Goal: Information Seeking & Learning: Learn about a topic

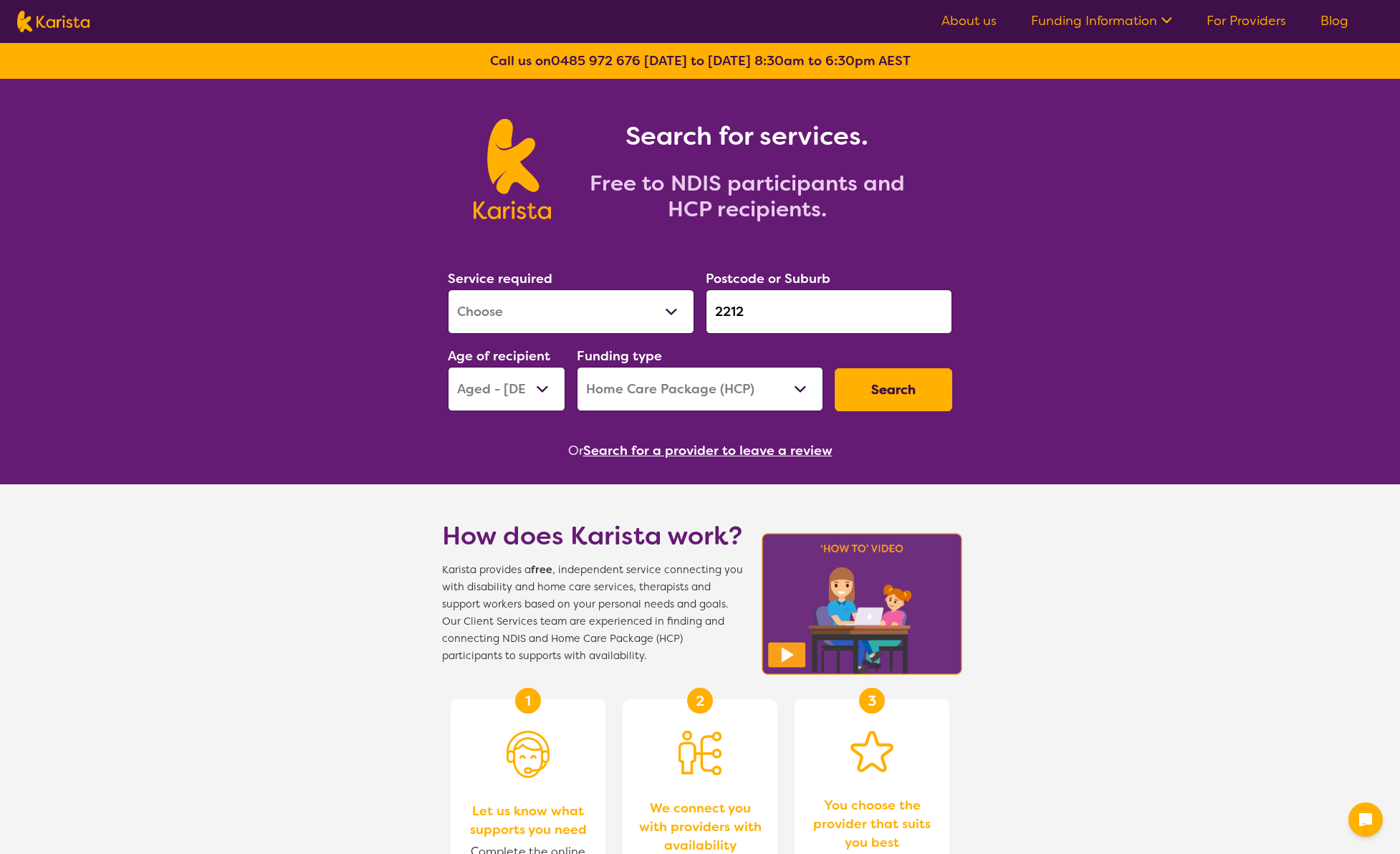
select select "[MEDICAL_DATA]"
select select "AG"
select select "HCP"
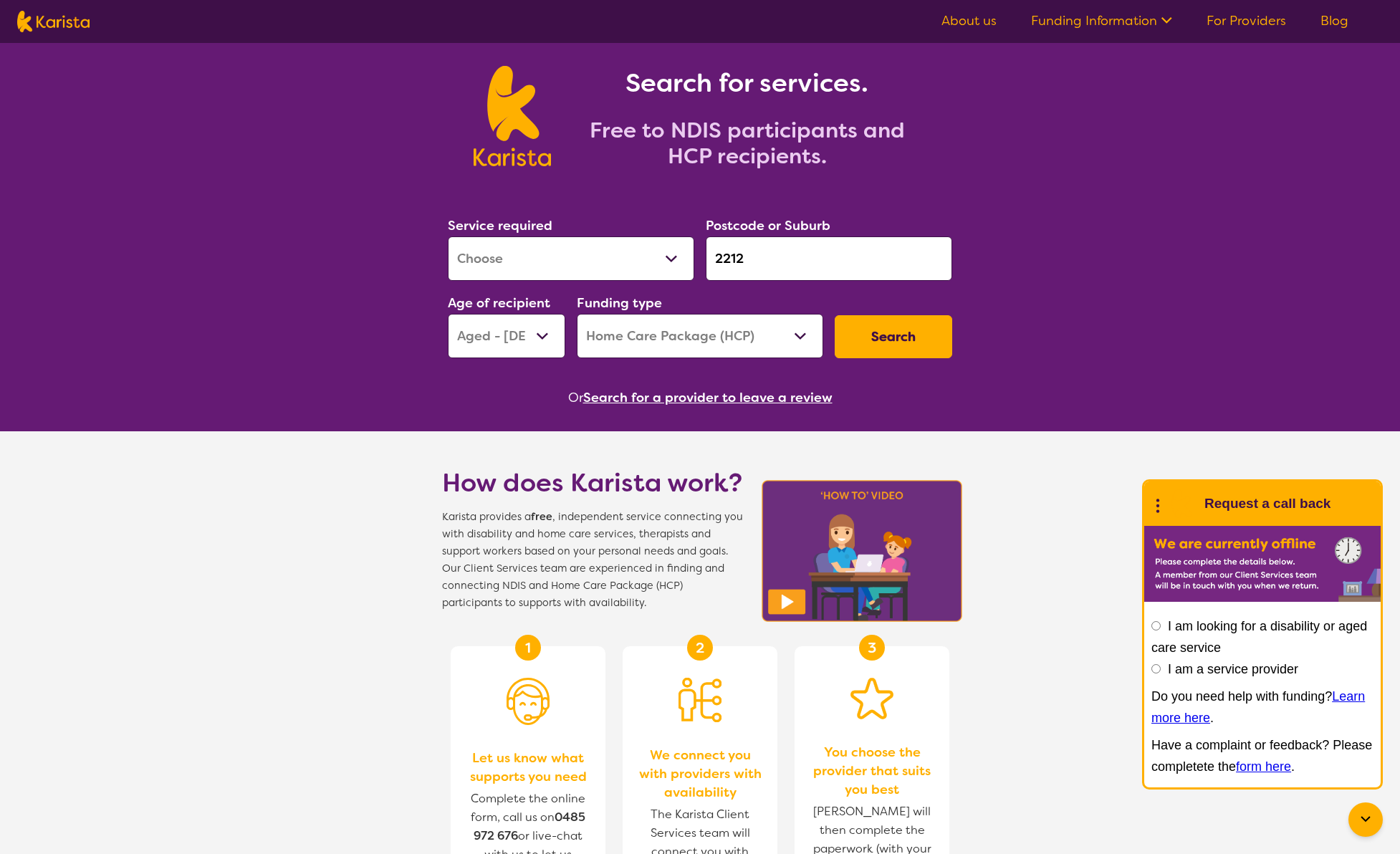
scroll to position [48, 0]
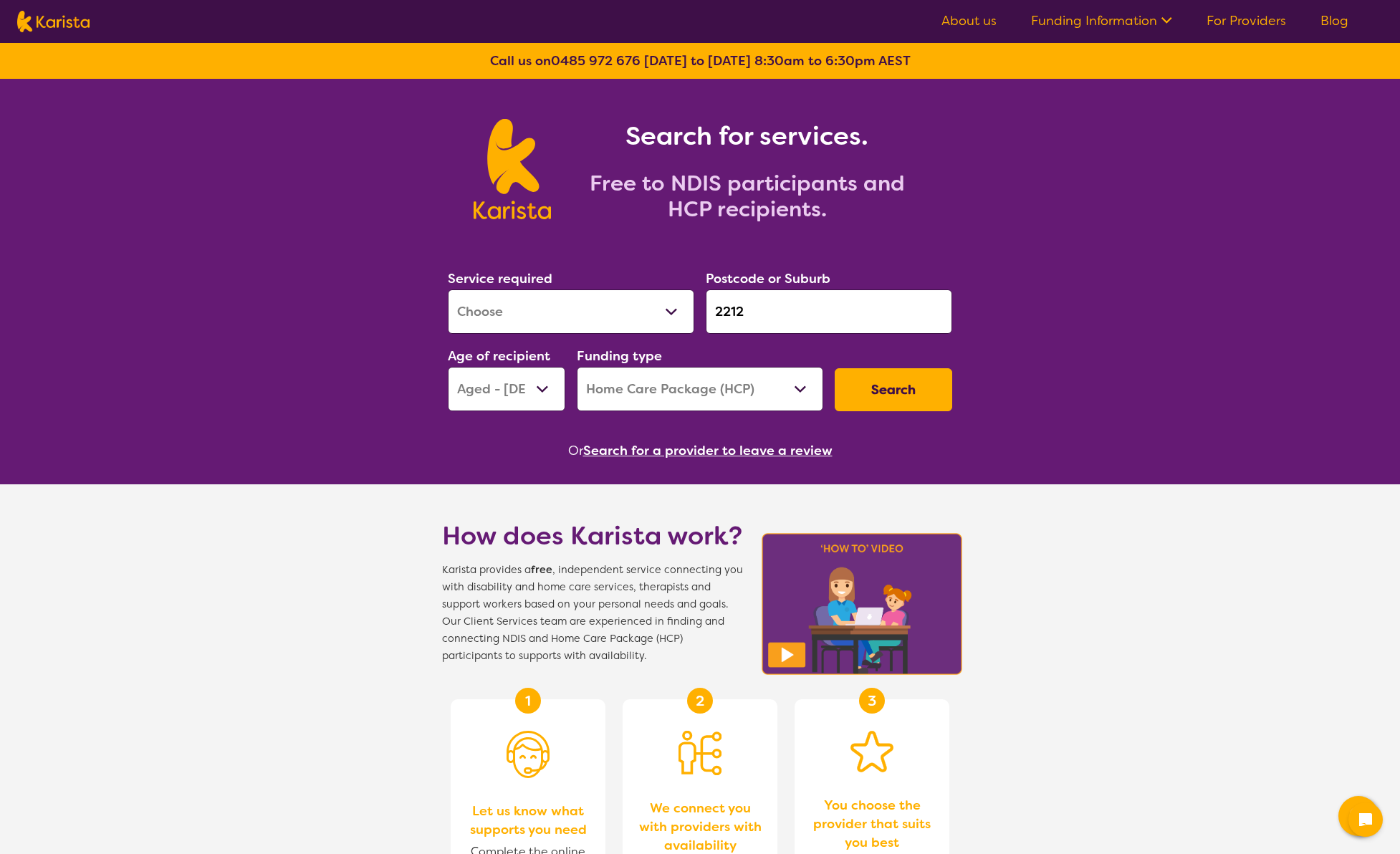
select select "[MEDICAL_DATA]"
select select "AG"
select select "HCP"
select select "[MEDICAL_DATA]"
select select "AG"
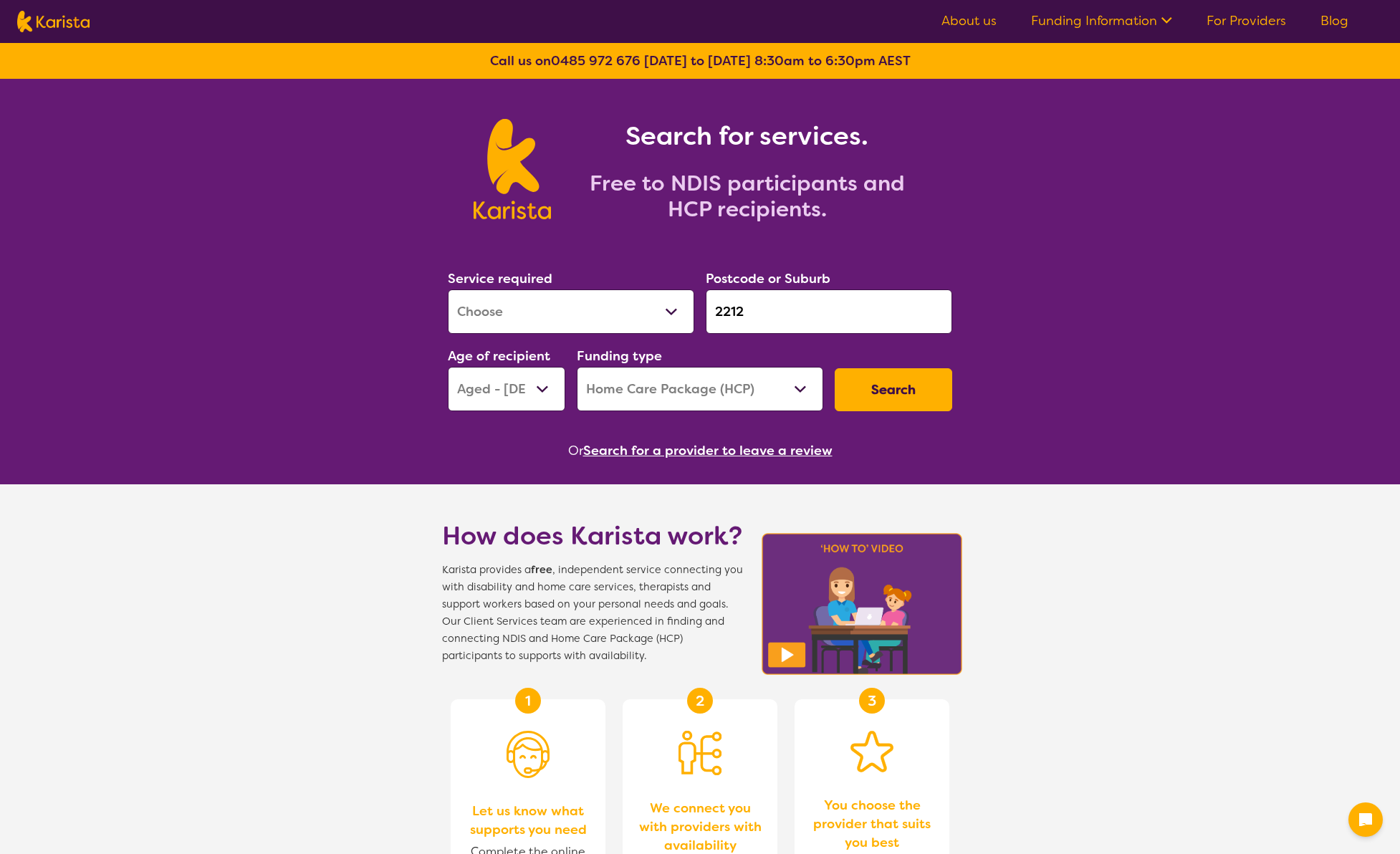
select select "HCP"
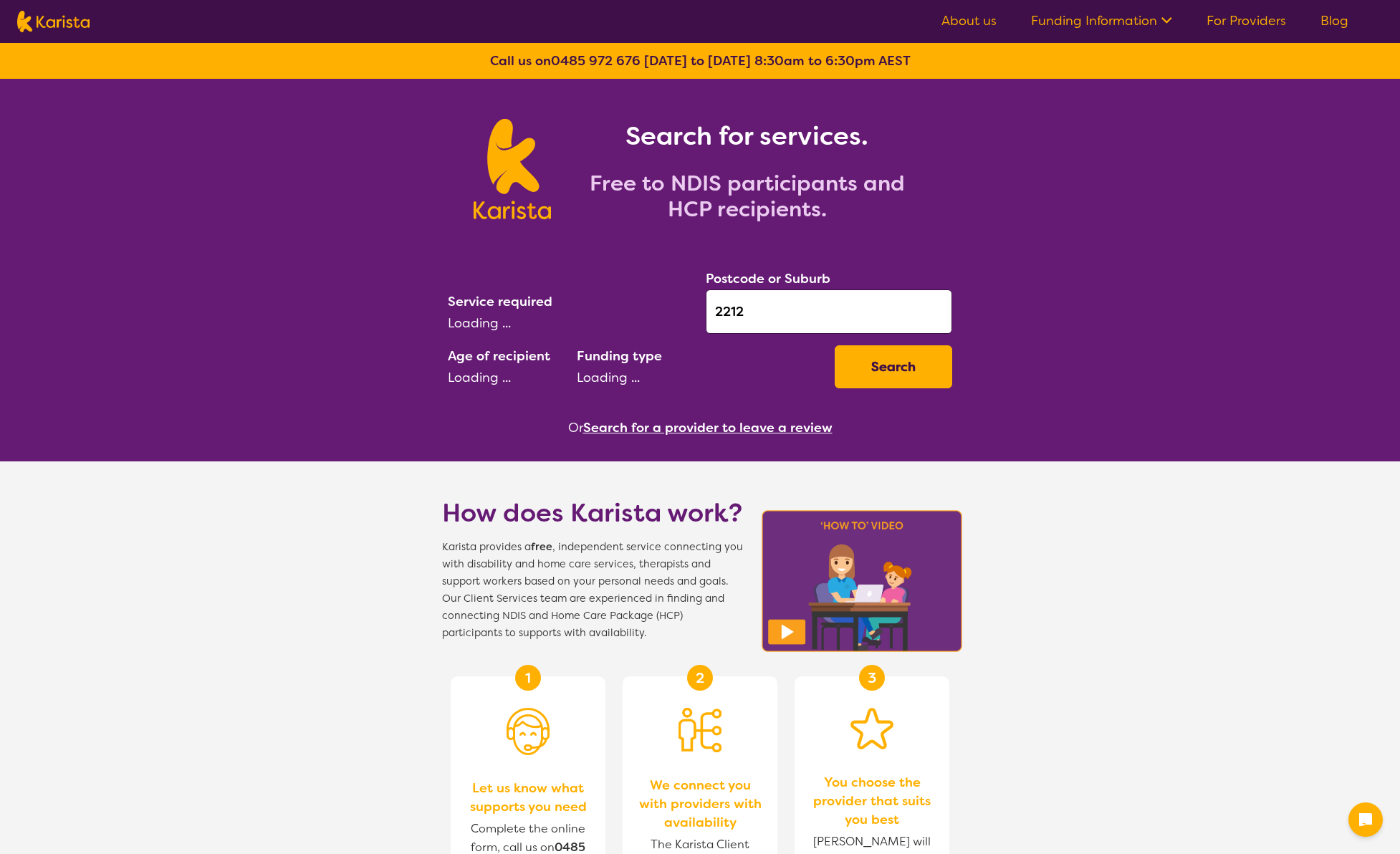
select select "[MEDICAL_DATA]"
select select "AG"
select select "HCP"
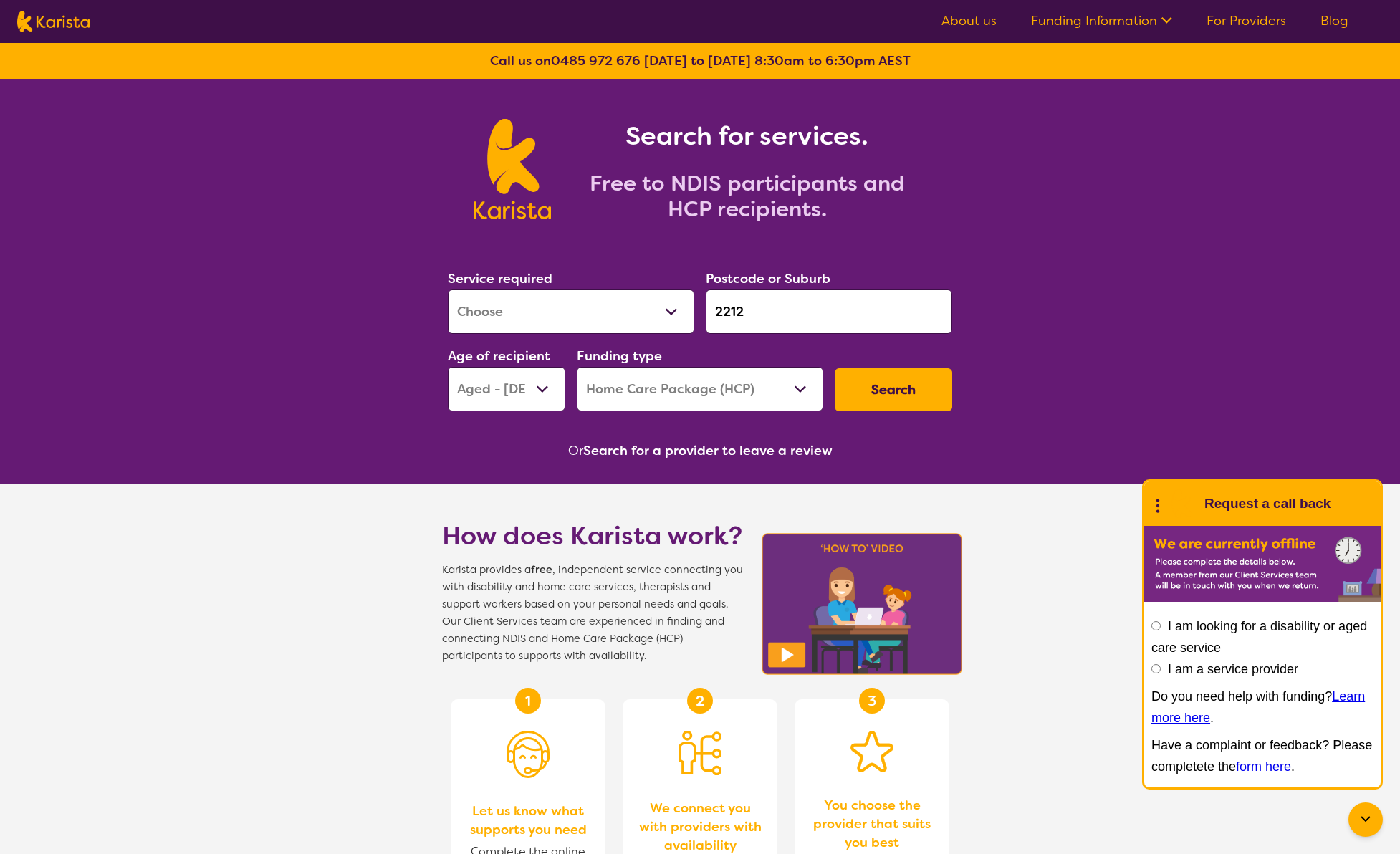
drag, startPoint x: 771, startPoint y: 309, endPoint x: 733, endPoint y: 308, distance: 38.0
click at [733, 308] on input "2212" at bounding box center [828, 311] width 246 height 44
click at [898, 398] on button "Search" at bounding box center [894, 390] width 118 height 43
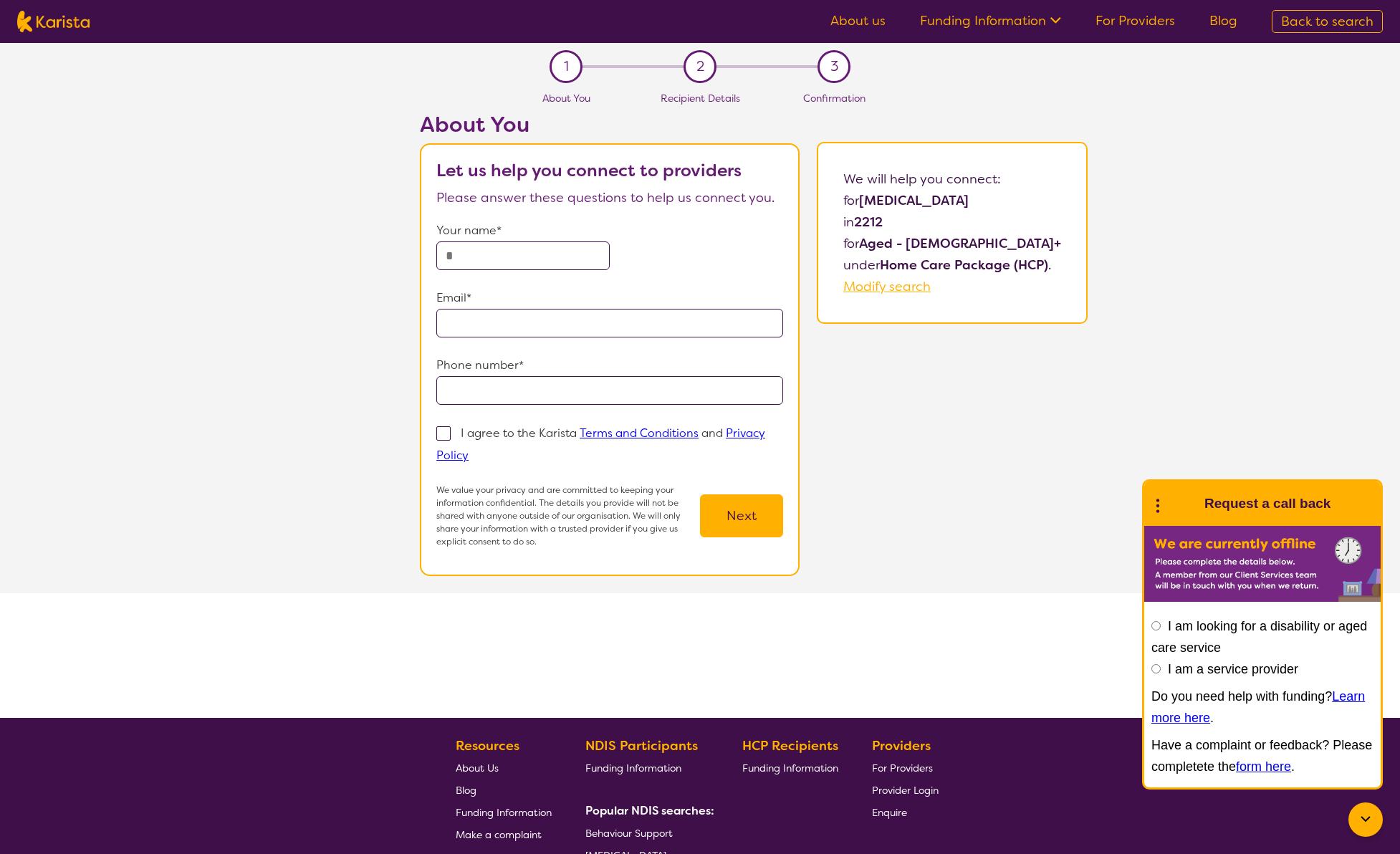
click at [846, 23] on link "About us" at bounding box center [857, 20] width 55 height 17
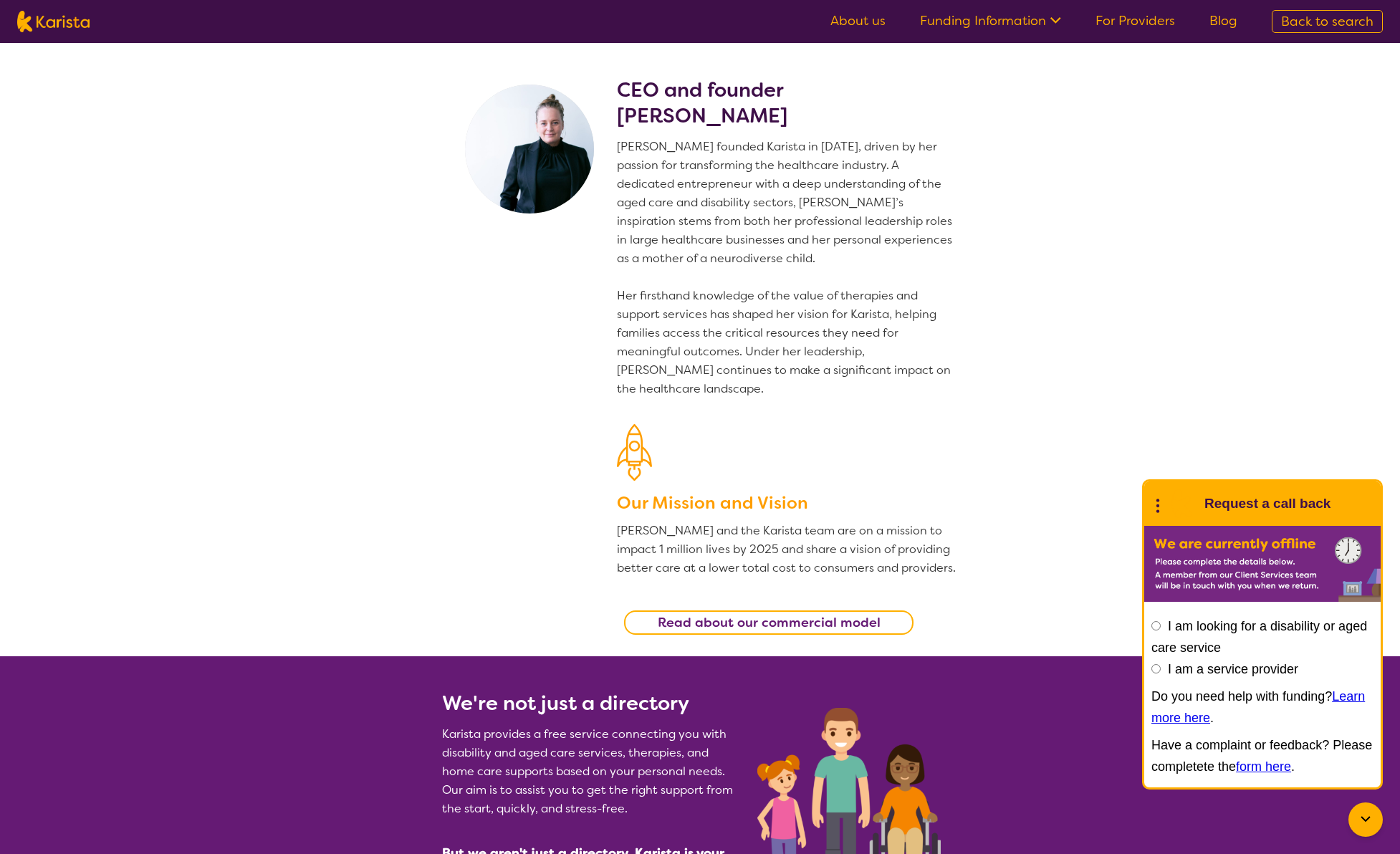
click at [970, 23] on link "Funding Information" at bounding box center [990, 20] width 141 height 17
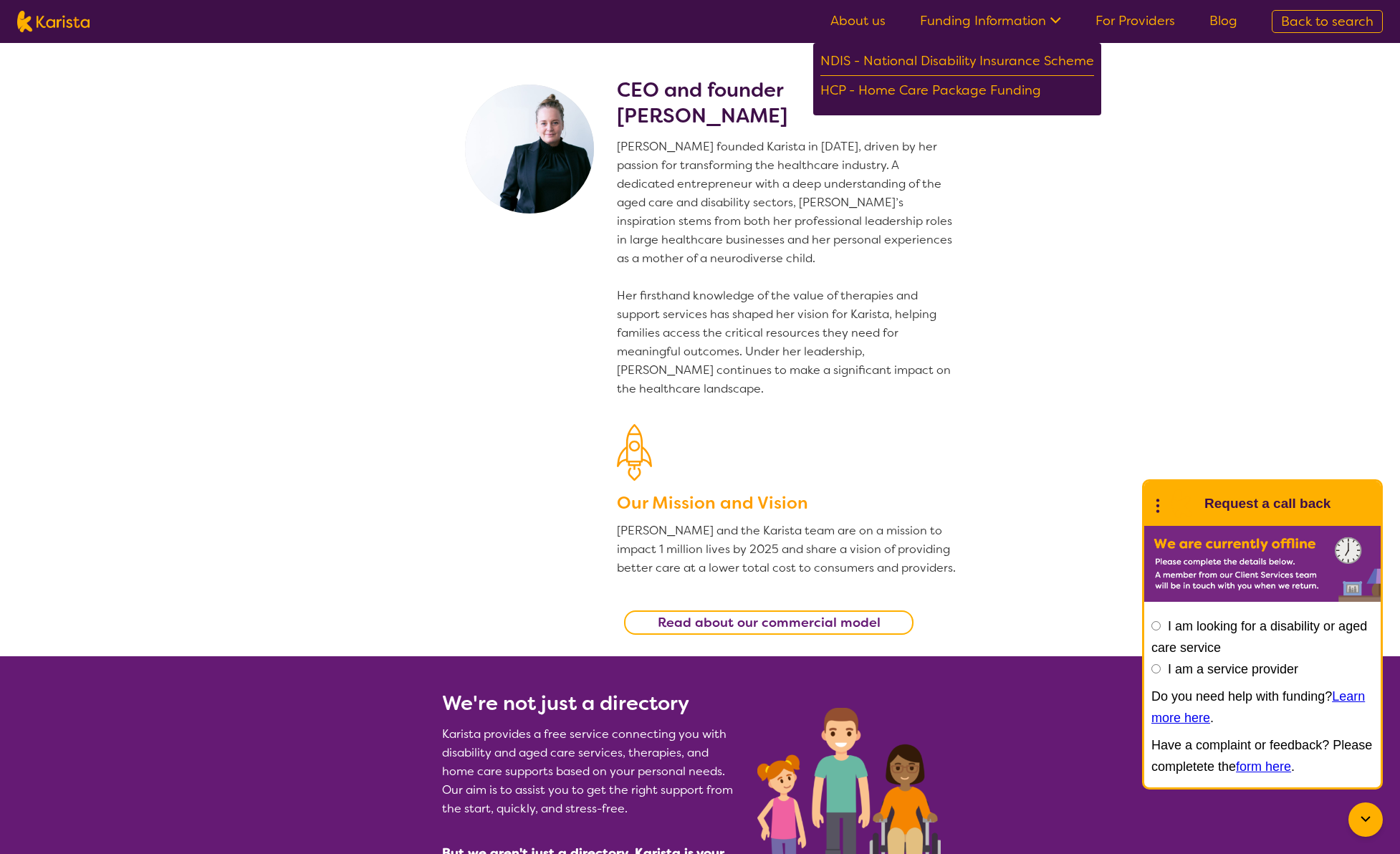
click at [1137, 25] on link "For Providers" at bounding box center [1135, 20] width 80 height 17
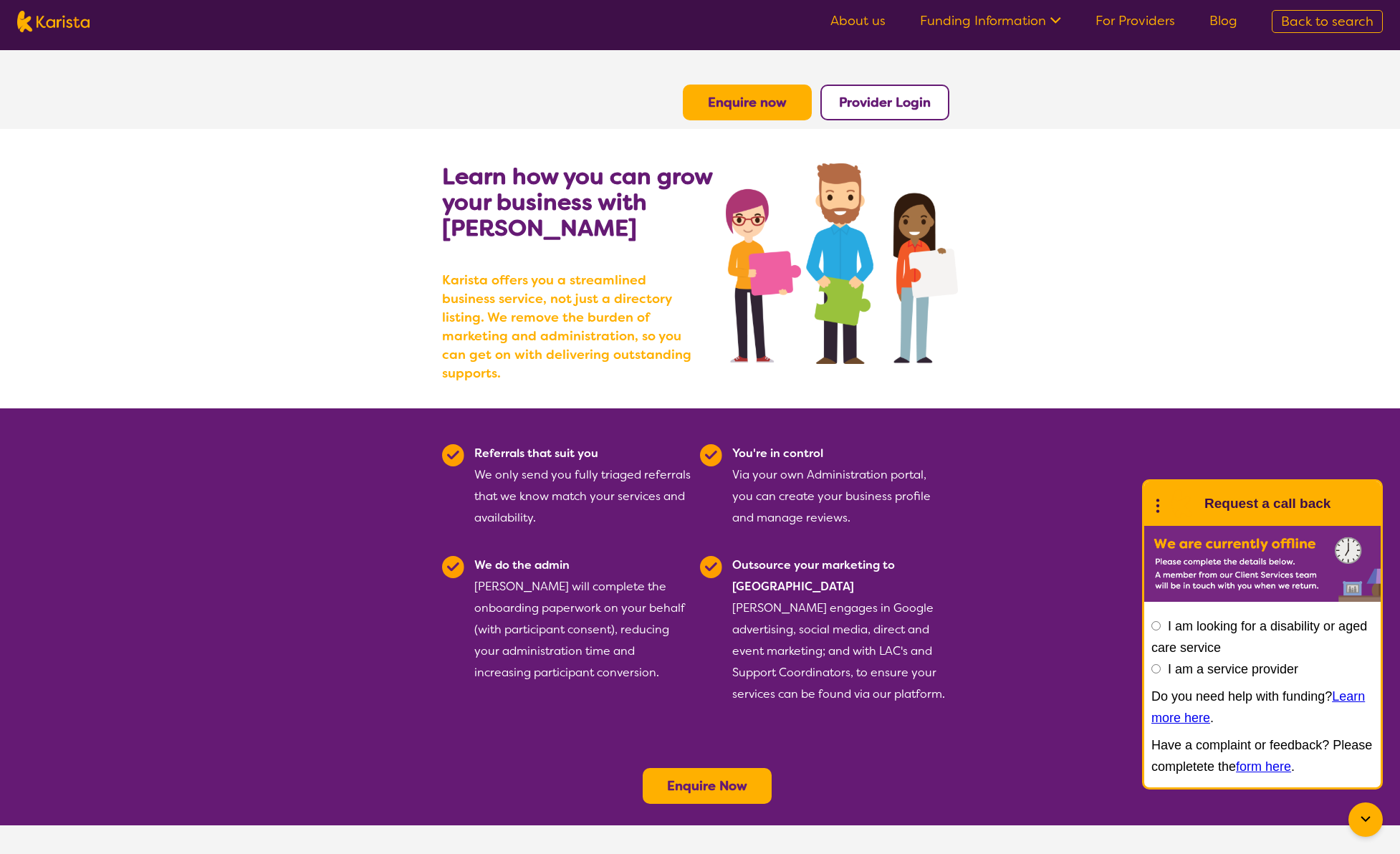
click at [832, 102] on button "Provider Login" at bounding box center [884, 102] width 129 height 36
click at [847, 101] on b "Provider Login" at bounding box center [884, 102] width 91 height 17
